Goal: Information Seeking & Learning: Find specific page/section

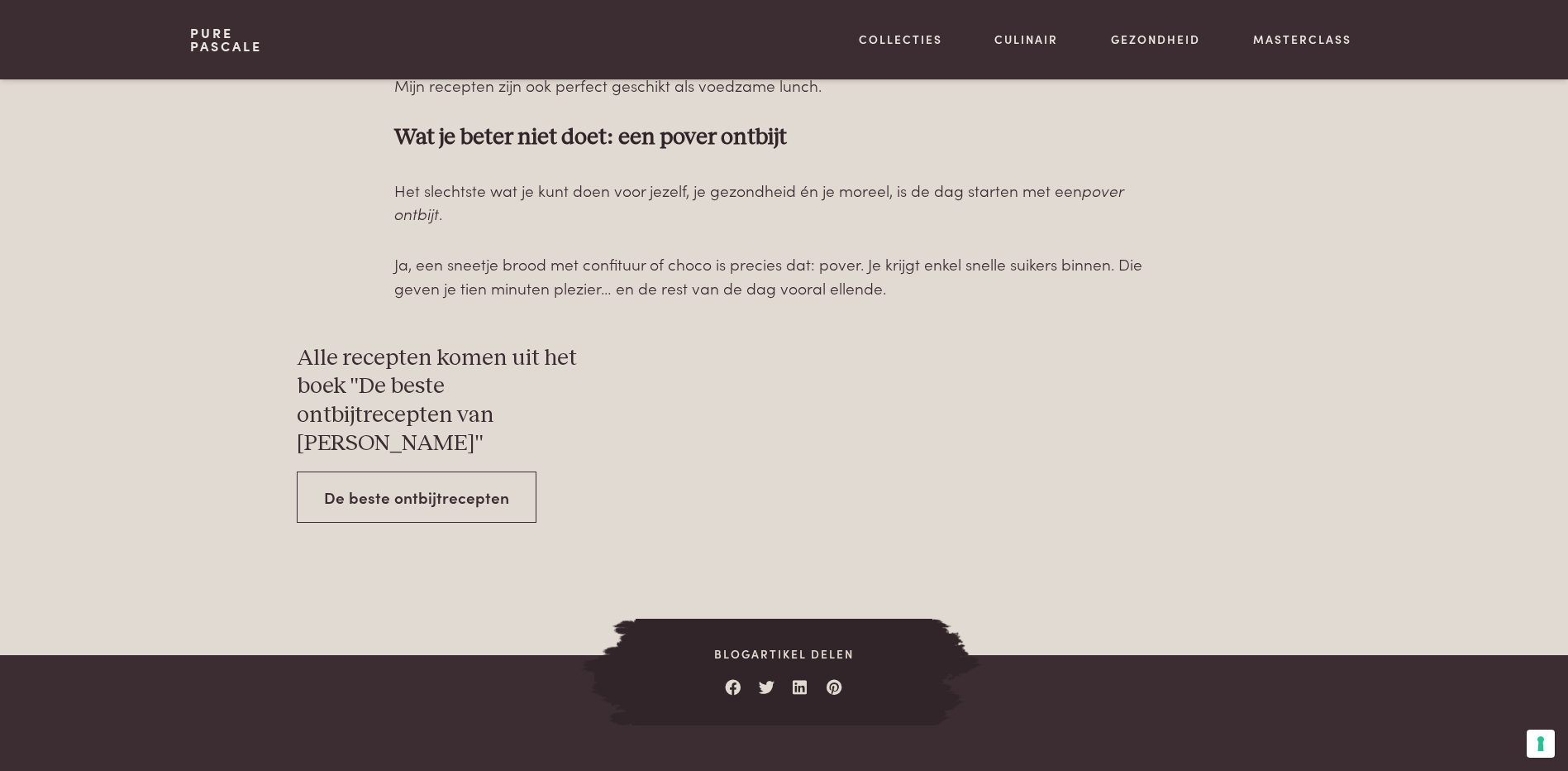
scroll to position [5953, 0]
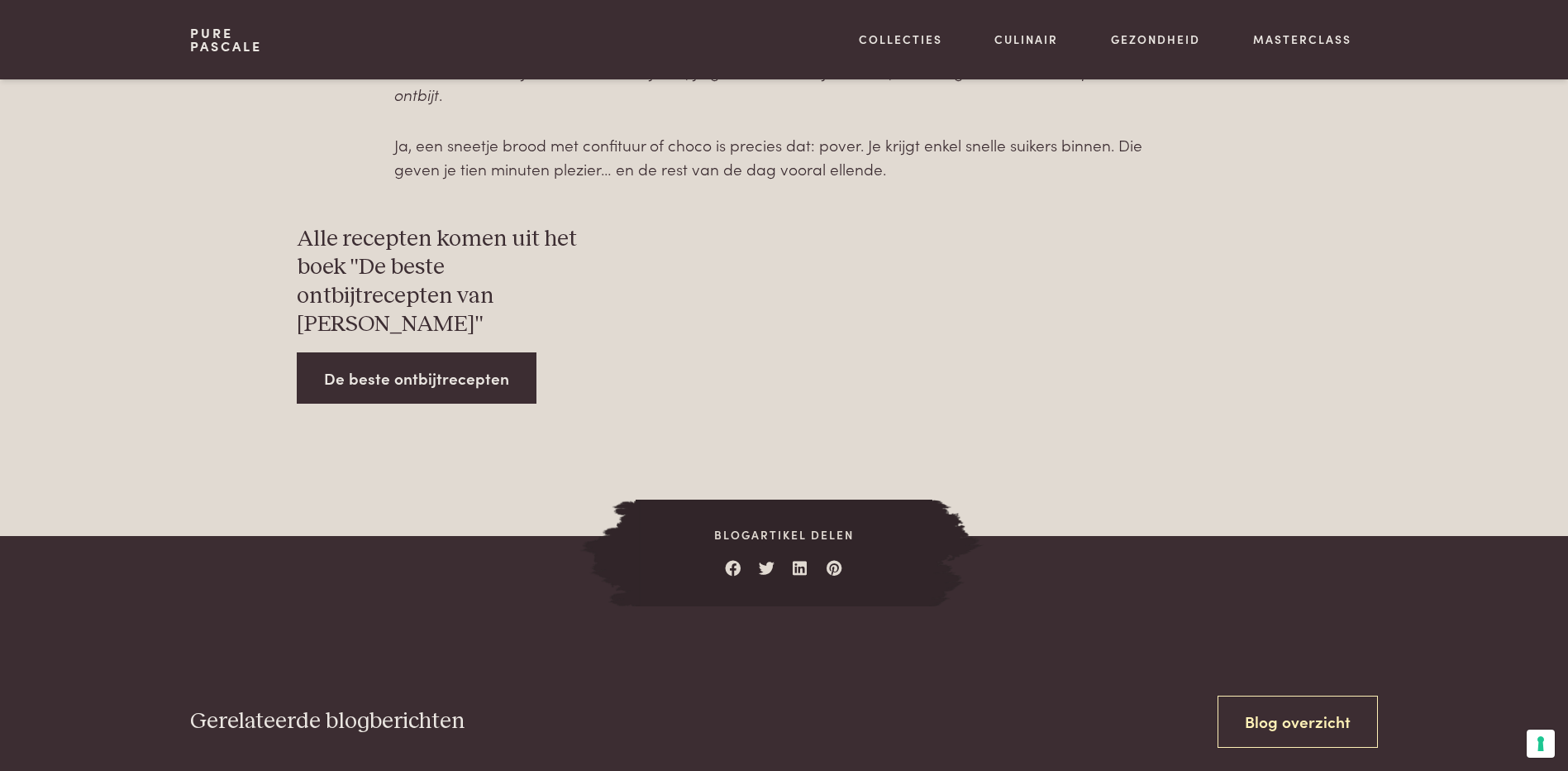
click at [464, 352] on link "De beste ontbijtrecepten" at bounding box center [417, 378] width 240 height 52
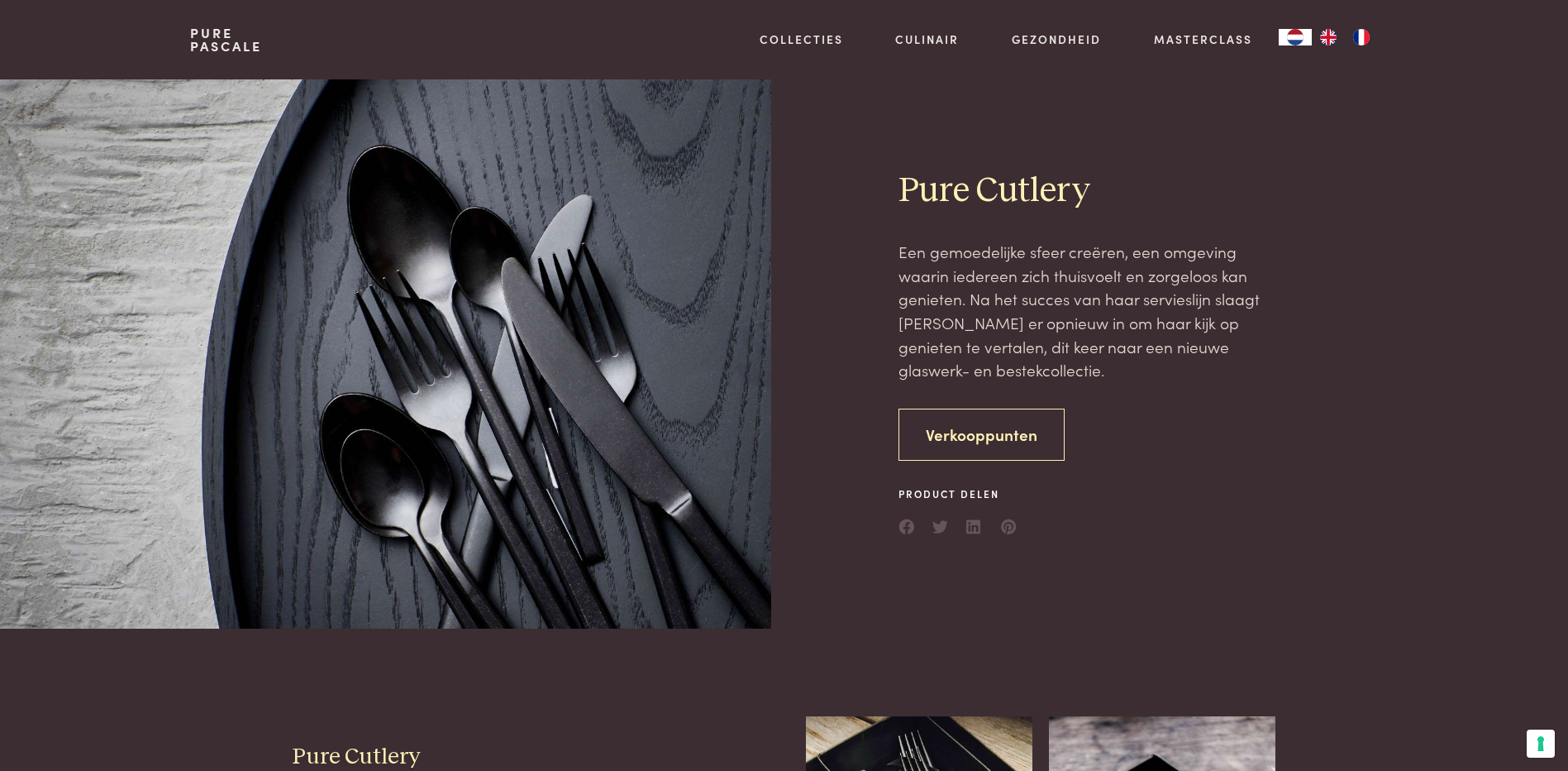
click at [990, 434] on link "Verkooppunten" at bounding box center [982, 435] width 166 height 52
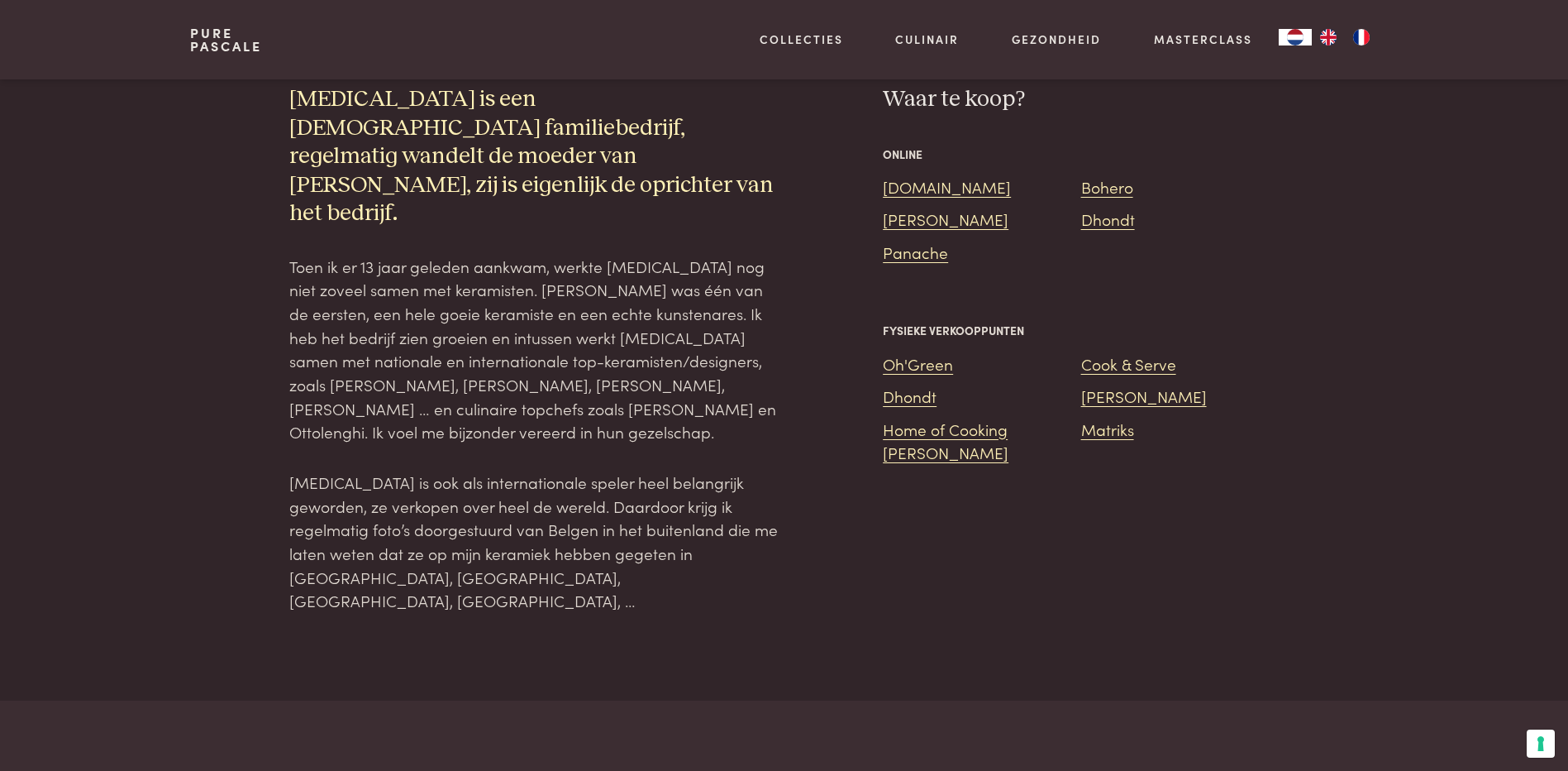
scroll to position [1201, 0]
click at [1105, 222] on link "Dhondt" at bounding box center [1108, 217] width 54 height 22
click at [923, 373] on link "Oh'Green" at bounding box center [918, 362] width 70 height 22
click at [897, 224] on link "De Bijenkorf" at bounding box center [946, 217] width 125 height 22
click at [911, 257] on link "Panache" at bounding box center [916, 250] width 65 height 22
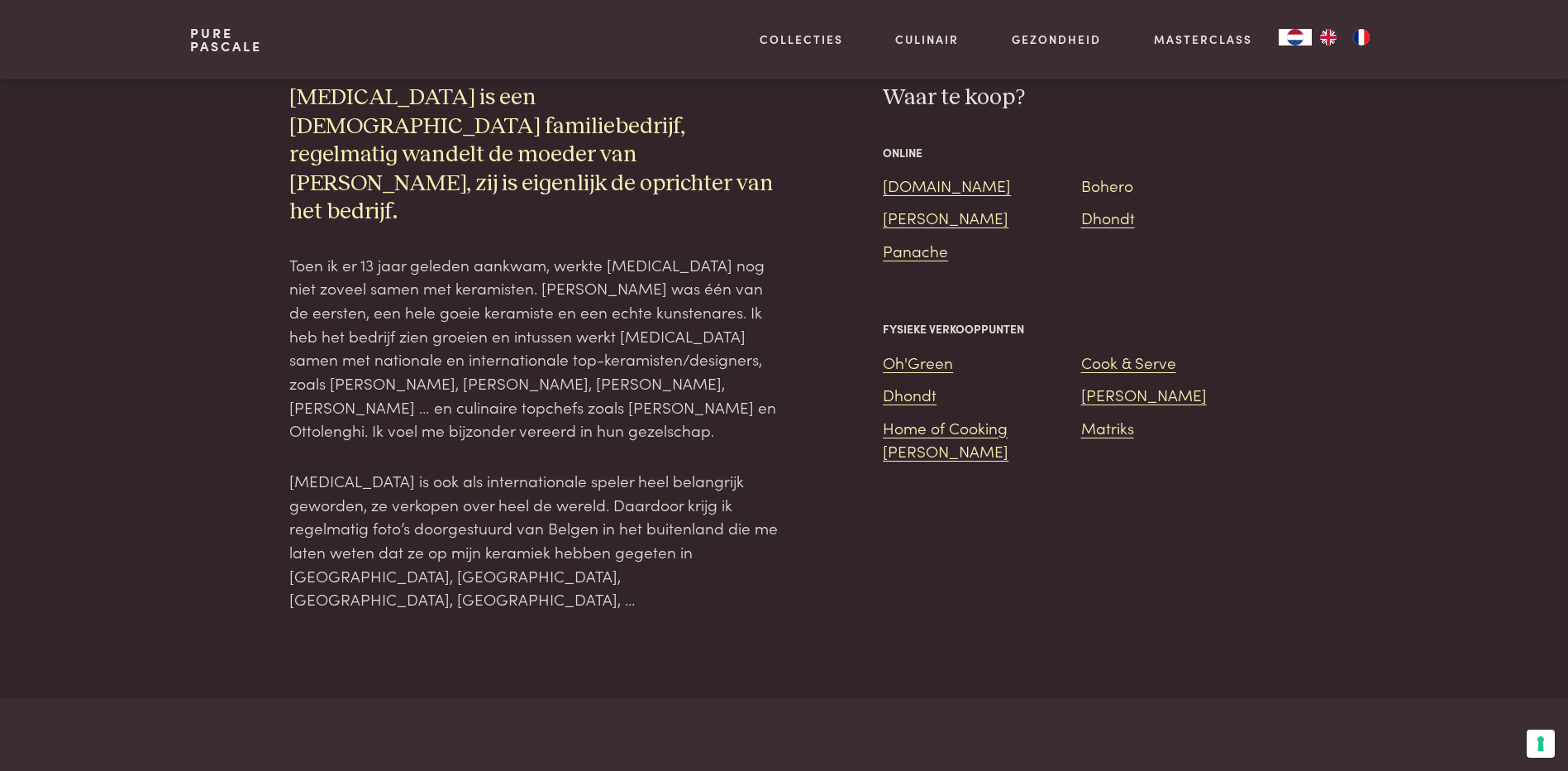
click at [1108, 193] on link "Bohero" at bounding box center [1107, 185] width 52 height 22
